Goal: Task Accomplishment & Management: Manage account settings

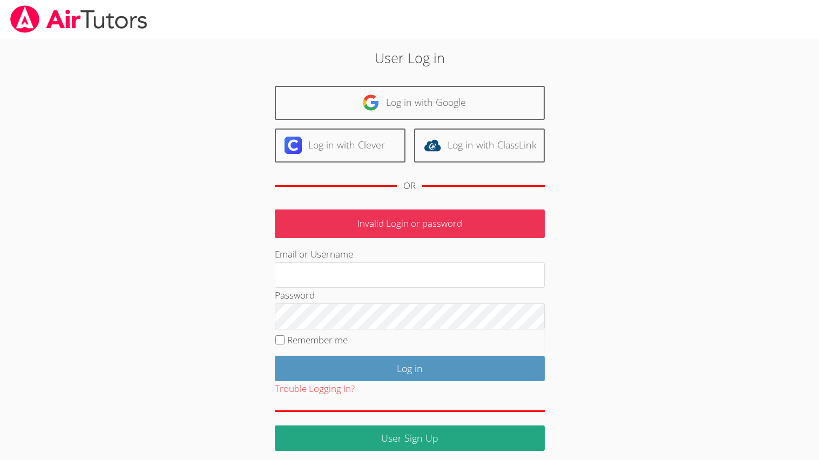
click at [93, 447] on body "User Log in Log in with Google Log in with Clever Log in with ClassLink OR Inva…" at bounding box center [409, 230] width 819 height 460
click at [93, 448] on body "User Log in Log in with Google Log in with Clever Log in with ClassLink OR Inva…" at bounding box center [409, 230] width 819 height 460
click at [93, 447] on body "User Log in Log in with Google Log in with Clever Log in with ClassLink OR Inva…" at bounding box center [409, 230] width 819 height 460
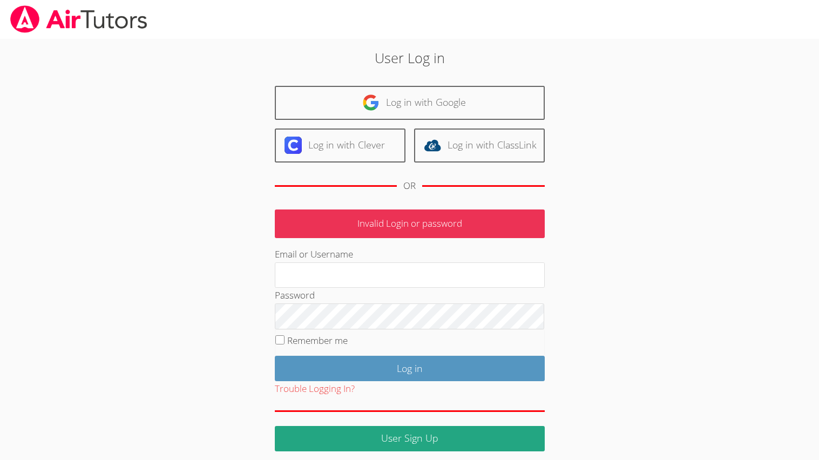
click at [92, 448] on body "User Log in Log in with Google Log in with Clever Log in with ClassLink OR Inva…" at bounding box center [409, 230] width 819 height 460
click at [93, 446] on body "User Log in Log in with Google Log in with Clever Log in with ClassLink OR Inva…" at bounding box center [409, 230] width 819 height 460
click at [92, 448] on body "User Log in Log in with Google Log in with Clever Log in with ClassLink OR Inva…" at bounding box center [409, 230] width 819 height 460
click at [93, 447] on body "User Log in Log in with Google Log in with Clever Log in with ClassLink OR Inva…" at bounding box center [409, 230] width 819 height 460
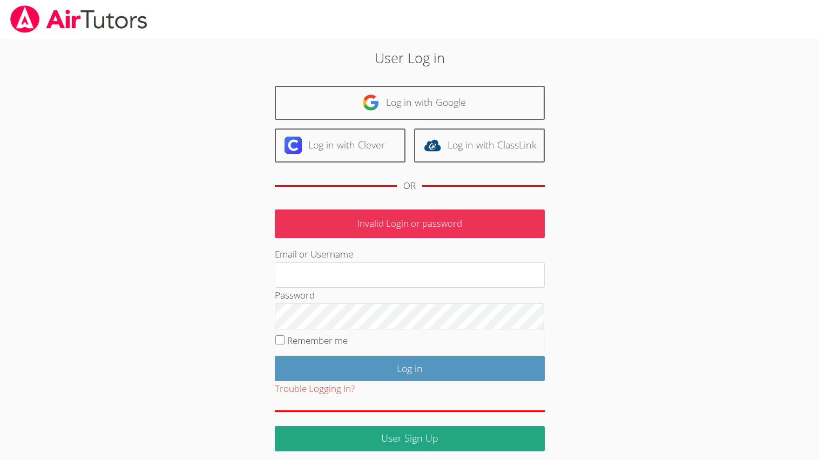
click at [92, 447] on body "User Log in Log in with Google Log in with Clever Log in with ClassLink OR Inva…" at bounding box center [409, 230] width 819 height 460
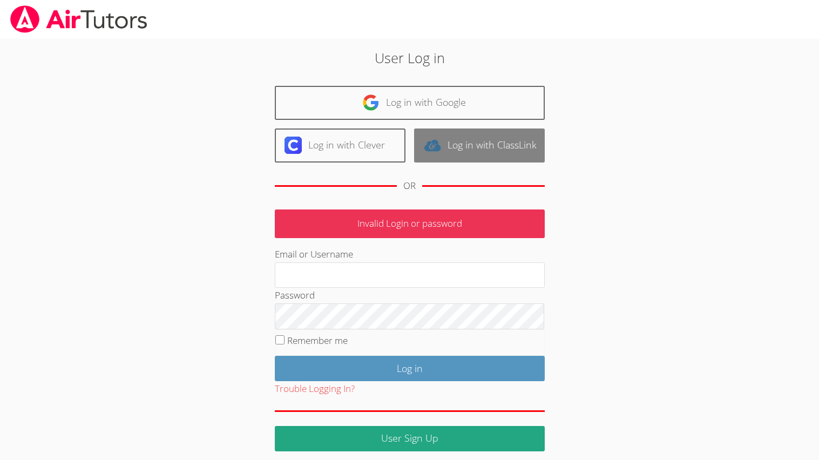
click at [454, 155] on link "Log in with ClassLink" at bounding box center [479, 146] width 131 height 34
click at [414, 129] on link "Log in with ClassLink" at bounding box center [479, 146] width 131 height 34
